Goal: Transaction & Acquisition: Purchase product/service

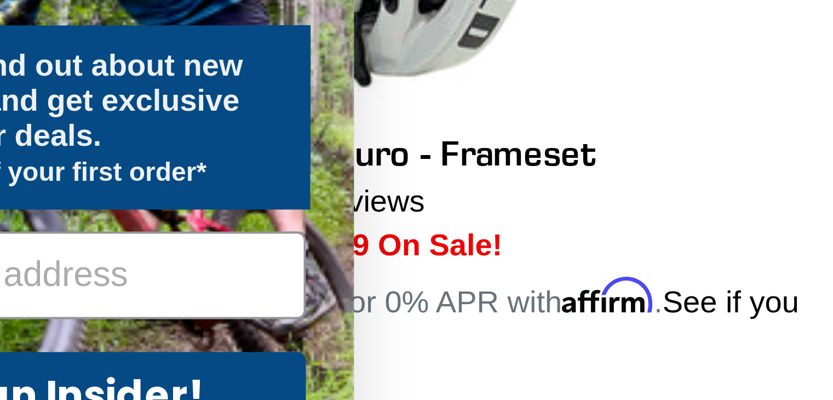
scroll to position [779, 0]
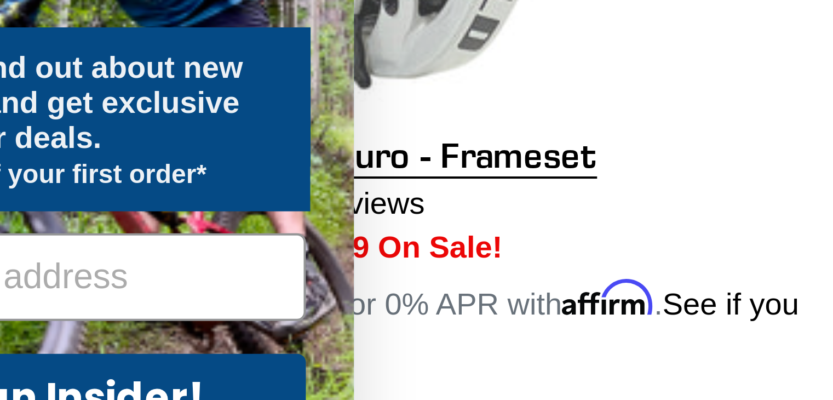
click at [227, 278] on link "ONE.2 Super Enduro - Frameset" at bounding box center [212, 220] width 188 height 256
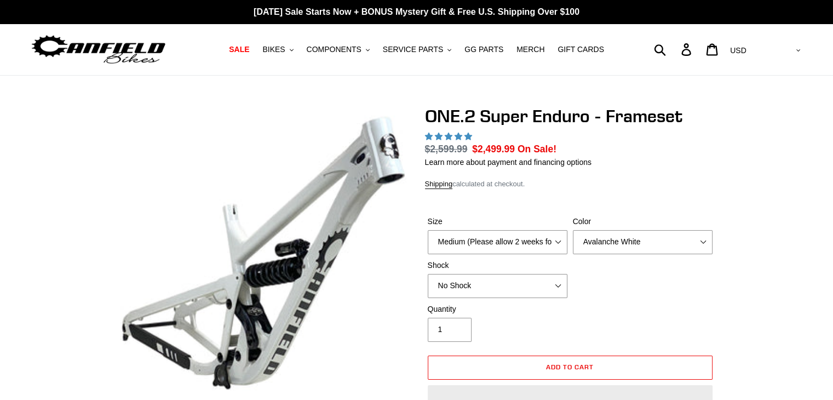
select select "highest-rating"
